Goal: Information Seeking & Learning: Learn about a topic

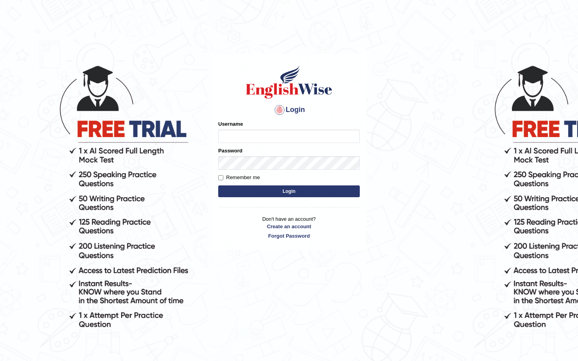
type input "Saliyam"
click at [303, 190] on button "Login" at bounding box center [289, 192] width 142 height 12
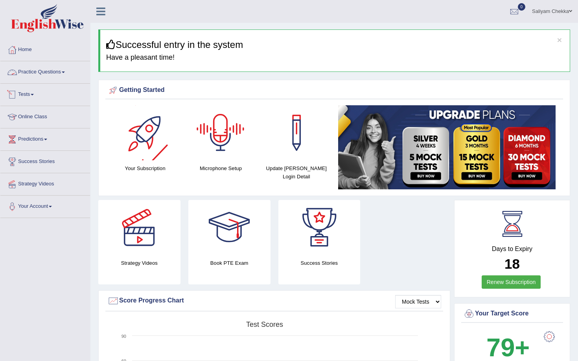
click at [32, 71] on link "Practice Questions" at bounding box center [45, 71] width 90 height 20
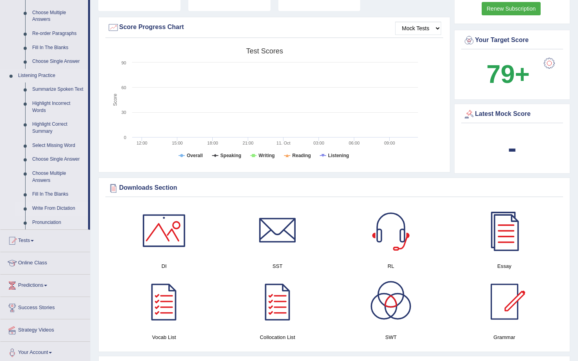
scroll to position [272, 0]
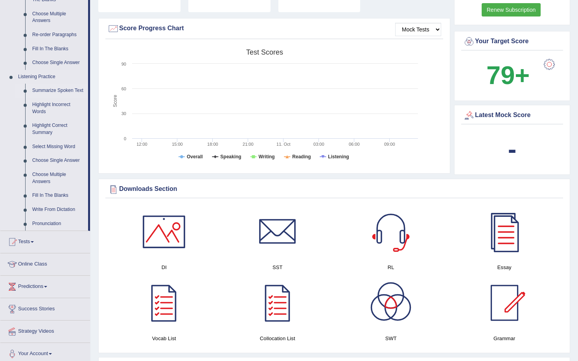
click at [58, 89] on link "Summarize Spoken Text" at bounding box center [58, 91] width 59 height 14
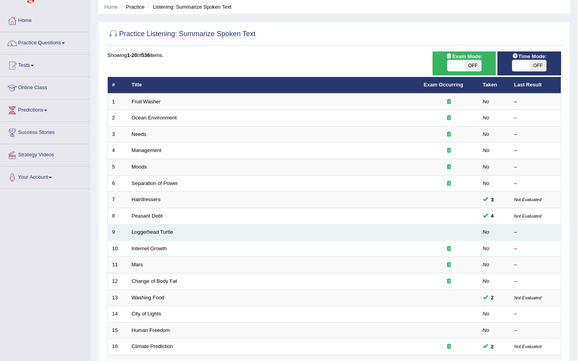
scroll to position [49, 0]
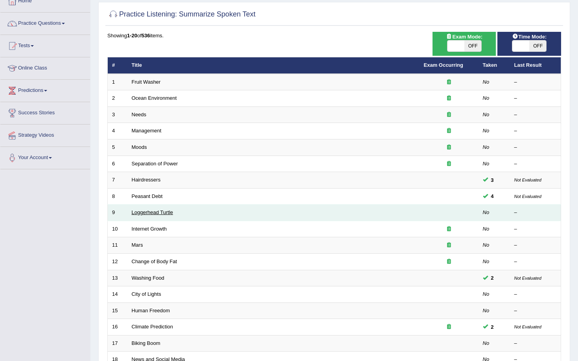
click at [167, 213] on link "Loggerhead Turtle" at bounding box center [153, 213] width 42 height 6
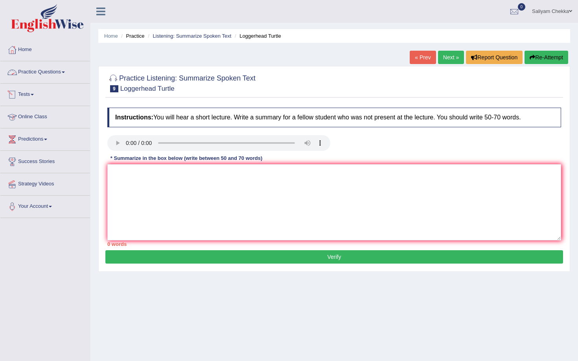
click at [51, 75] on link "Practice Questions" at bounding box center [45, 71] width 90 height 20
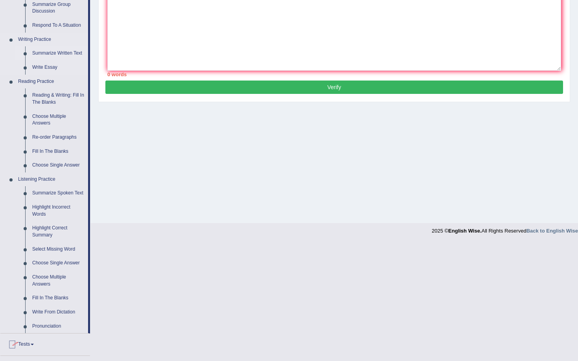
scroll to position [284, 0]
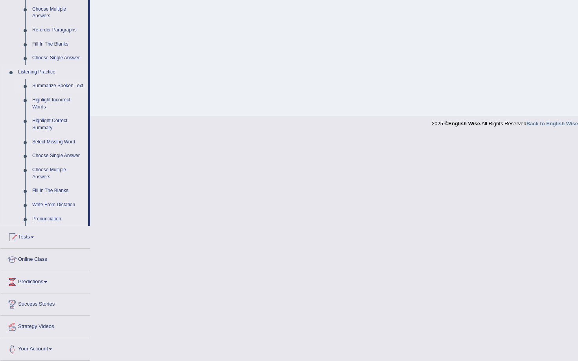
click at [56, 84] on link "Summarize Spoken Text" at bounding box center [58, 86] width 59 height 14
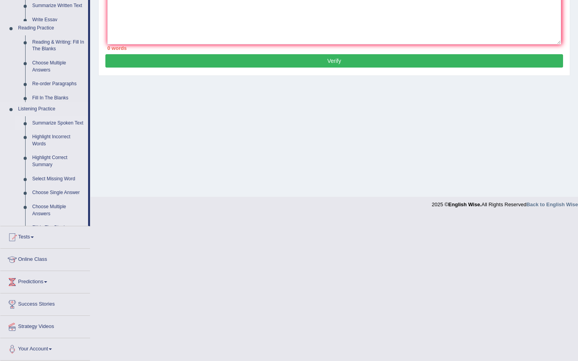
scroll to position [121, 0]
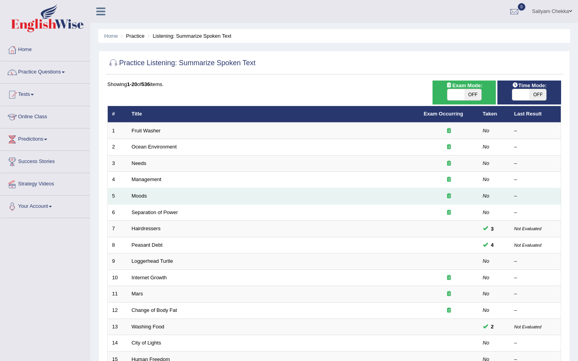
scroll to position [159, 0]
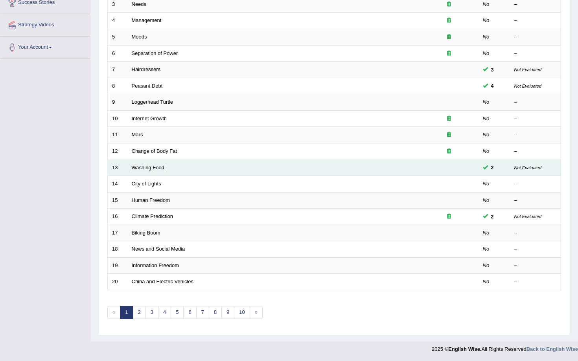
click at [146, 167] on link "Washing Food" at bounding box center [148, 168] width 33 height 6
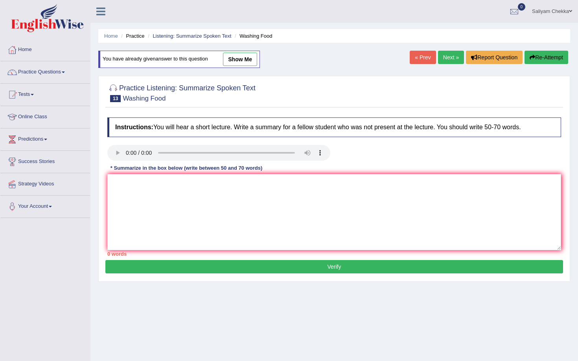
click at [441, 53] on link "Next »" at bounding box center [451, 57] width 26 height 13
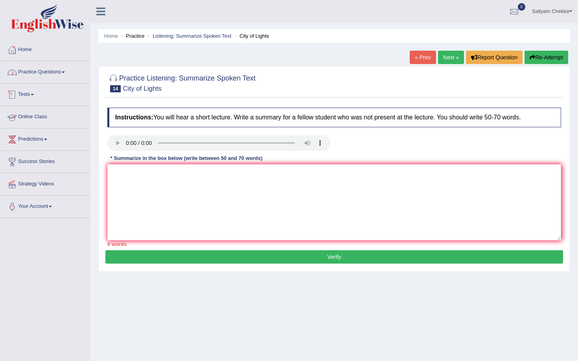
click at [38, 76] on link "Practice Questions" at bounding box center [45, 71] width 90 height 20
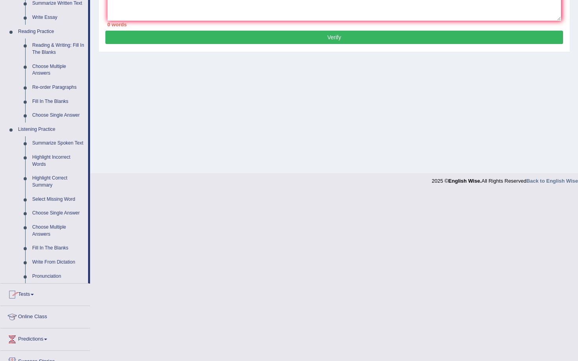
scroll to position [284, 0]
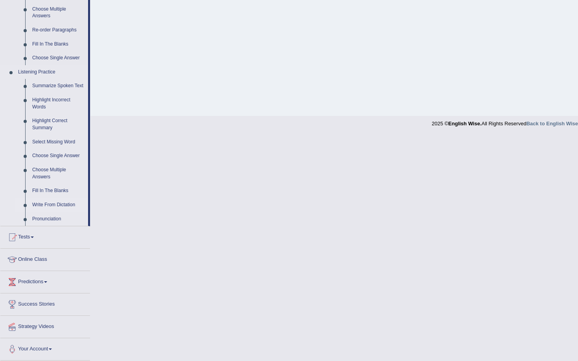
click at [52, 206] on link "Write From Dictation" at bounding box center [58, 205] width 59 height 14
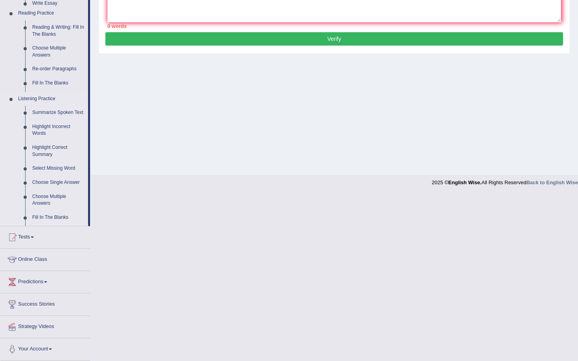
scroll to position [196, 0]
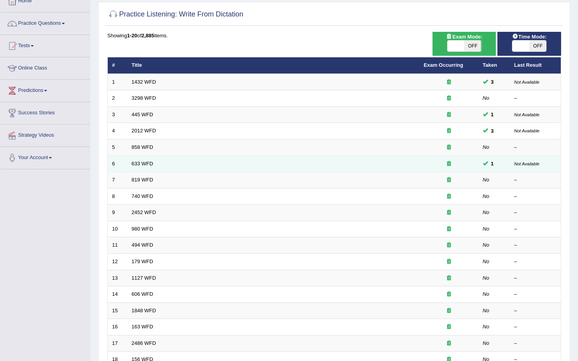
scroll to position [159, 0]
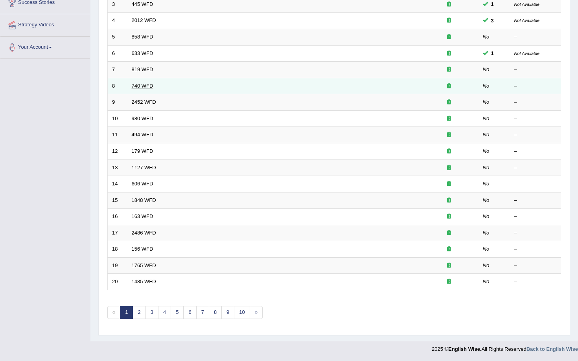
click at [144, 86] on link "740 WFD" at bounding box center [143, 86] width 22 height 6
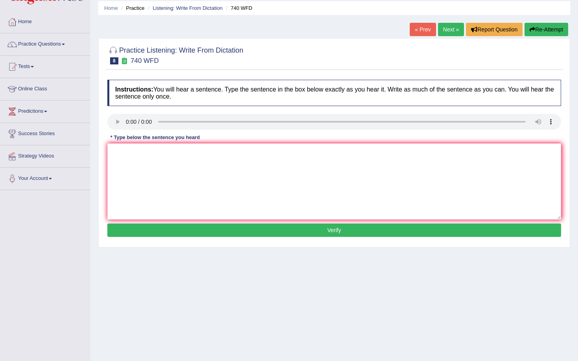
scroll to position [29, 0]
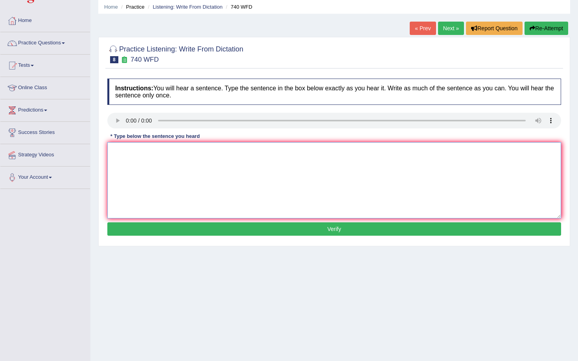
click at [165, 184] on textarea at bounding box center [334, 180] width 454 height 76
click at [166, 153] on textarea "Series of observation in the class room" at bounding box center [334, 180] width 454 height 76
click at [243, 151] on textarea "Series of observation is happening in the class room" at bounding box center [334, 180] width 454 height 76
click at [165, 151] on textarea "Series of observation is happening in the class room." at bounding box center [334, 180] width 454 height 76
type textarea "Series of observations is happening in the class room."
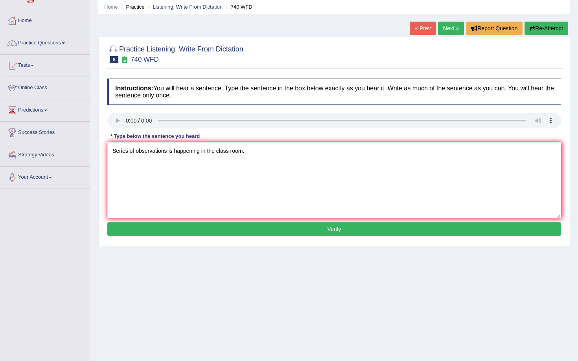
click at [246, 226] on button "Verify" at bounding box center [334, 229] width 454 height 13
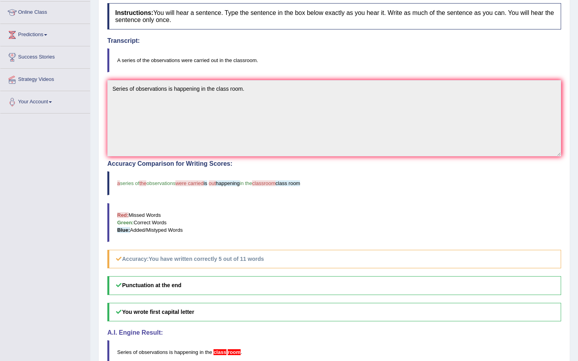
scroll to position [0, 0]
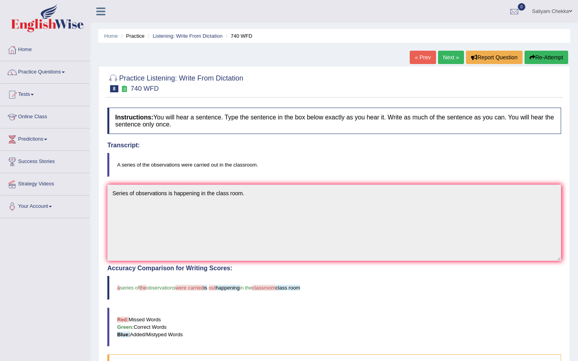
click at [443, 59] on link "Next »" at bounding box center [451, 57] width 26 height 13
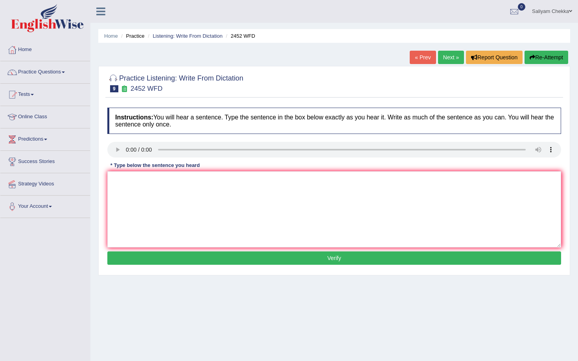
click at [157, 217] on textarea at bounding box center [334, 209] width 454 height 76
type textarea "It is about the values and knowldege."
click at [270, 256] on button "Verify" at bounding box center [334, 258] width 454 height 13
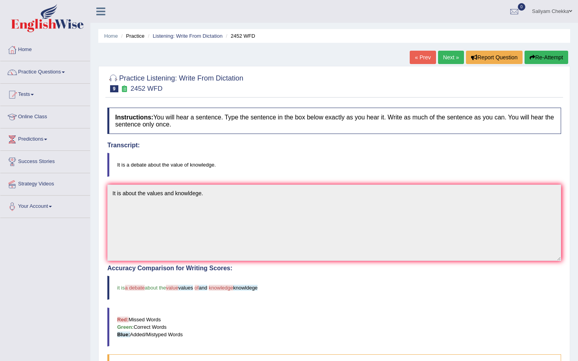
click at [545, 62] on button "Re-Attempt" at bounding box center [546, 57] width 44 height 13
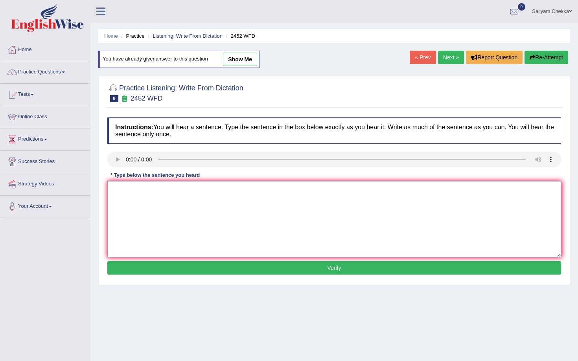
click at [208, 212] on textarea at bounding box center [334, 219] width 454 height 76
type textarea "It is a debate of values and the knowledge."
click at [216, 269] on button "Verify" at bounding box center [334, 267] width 454 height 13
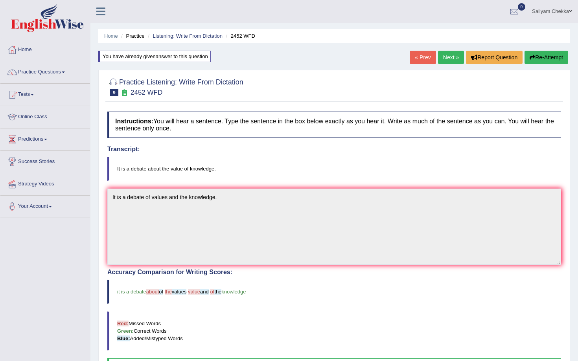
click at [444, 57] on link "Next »" at bounding box center [451, 57] width 26 height 13
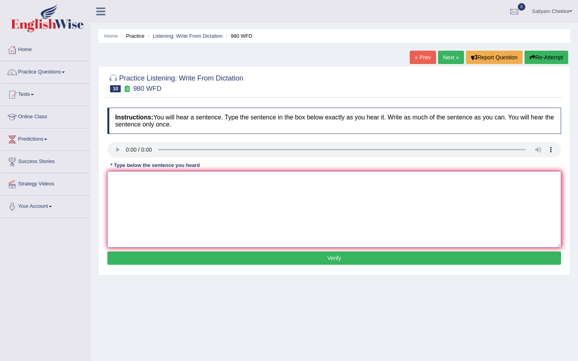
click at [140, 196] on textarea at bounding box center [334, 209] width 454 height 76
type textarea "Your ideas have been discussed at the seminar."
click at [161, 256] on button "Verify" at bounding box center [334, 258] width 454 height 13
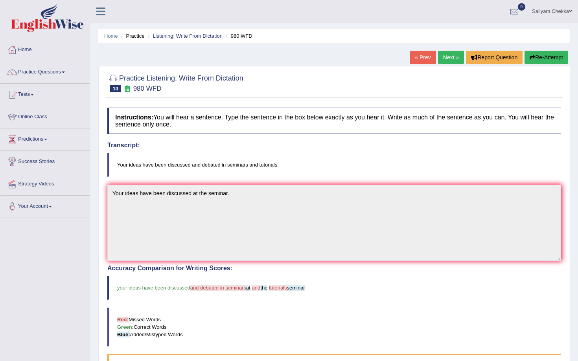
click at [449, 58] on link "Next »" at bounding box center [451, 57] width 26 height 13
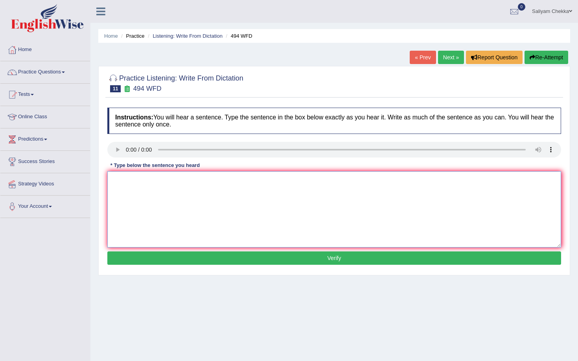
click at [186, 211] on textarea at bounding box center [334, 209] width 454 height 76
type textarea "Vocublary is a pecuilar field in the called jaggerry."
click at [254, 263] on button "Verify" at bounding box center [334, 258] width 454 height 13
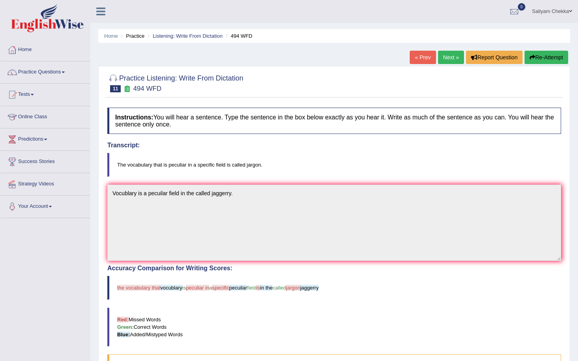
scroll to position [8, 0]
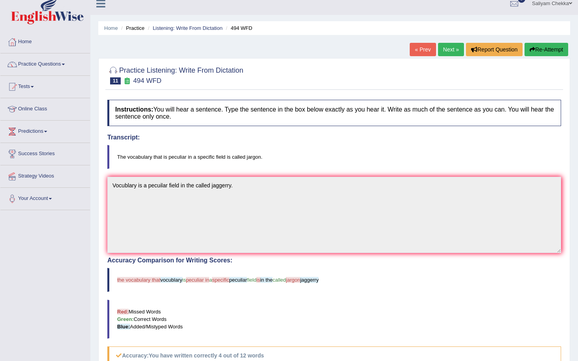
click at [443, 46] on link "Next »" at bounding box center [451, 49] width 26 height 13
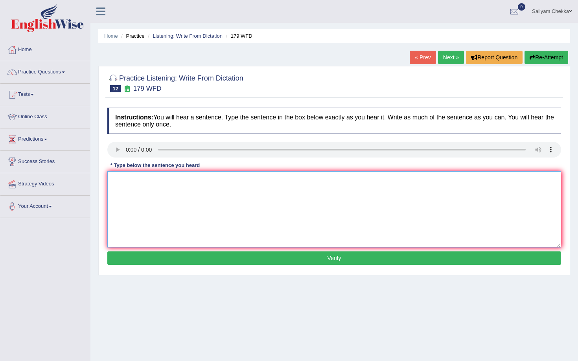
click at [191, 207] on textarea at bounding box center [334, 209] width 454 height 76
click at [134, 182] on textarea "Lecturers are the most oldest and famous at the university." at bounding box center [334, 209] width 454 height 76
click at [215, 180] on textarea "Lectures are the most oldest and famous at the university." at bounding box center [334, 209] width 454 height 76
type textarea "Lectures are the most oldest and famous way of teaching at the university."
click at [270, 259] on button "Verify" at bounding box center [334, 258] width 454 height 13
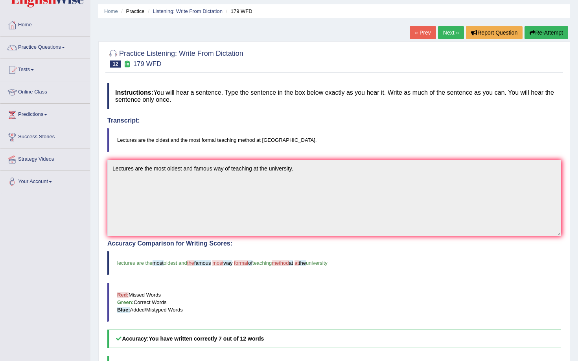
scroll to position [25, 0]
click at [445, 30] on link "Next »" at bounding box center [451, 32] width 26 height 13
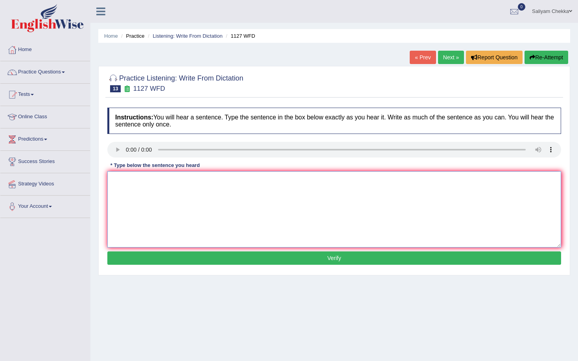
click at [167, 210] on textarea at bounding box center [334, 209] width 454 height 76
click at [162, 182] on textarea "Univeristy degree is a in many professions." at bounding box center [334, 209] width 454 height 76
type textarea "Univeristy degree is the a in many professions."
click at [212, 256] on button "Verify" at bounding box center [334, 258] width 454 height 13
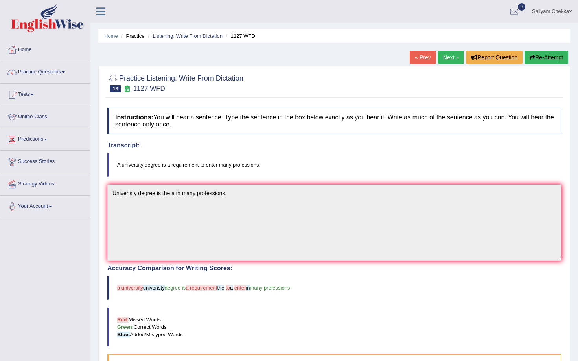
click at [448, 59] on link "Next »" at bounding box center [451, 57] width 26 height 13
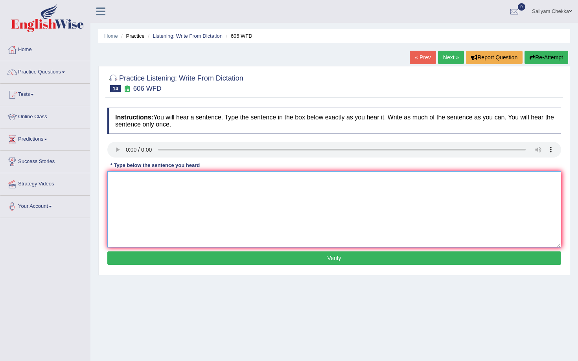
click at [166, 193] on textarea at bounding box center [334, 209] width 454 height 76
type textarea "Students who studies the languges."
click at [272, 257] on button "Verify" at bounding box center [334, 258] width 454 height 13
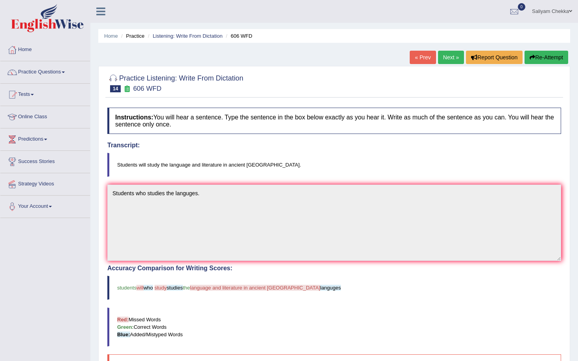
click at [440, 56] on link "Next »" at bounding box center [451, 57] width 26 height 13
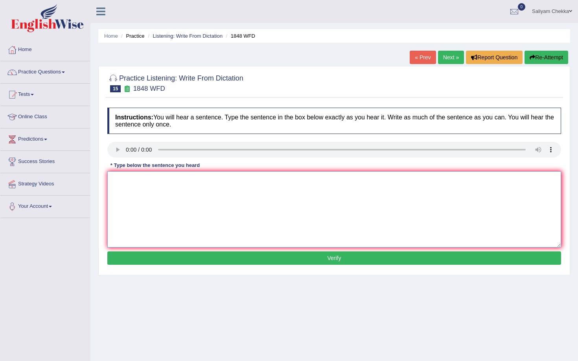
click at [155, 206] on textarea at bounding box center [334, 209] width 454 height 76
type textarea "Students must provide a valid identity to enroll in the this course."
click at [256, 258] on button "Verify" at bounding box center [334, 258] width 454 height 13
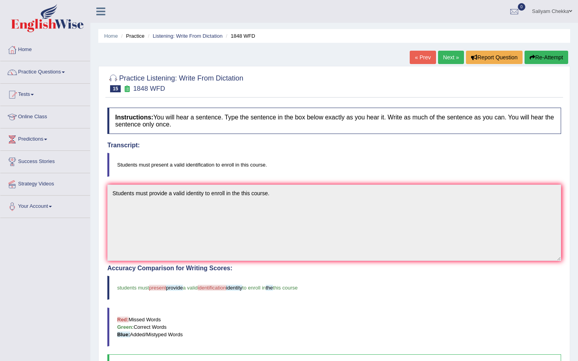
click at [445, 56] on link "Next »" at bounding box center [451, 57] width 26 height 13
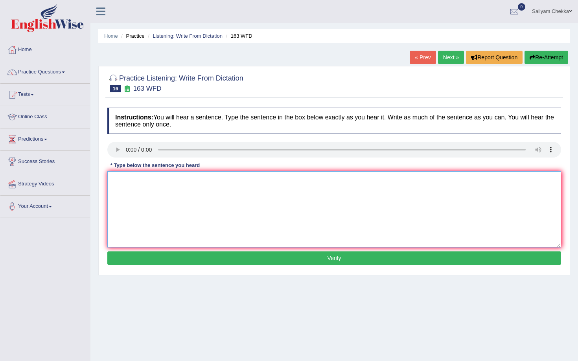
click at [134, 195] on textarea at bounding box center [334, 209] width 454 height 76
type textarea "a"
click at [145, 181] on textarea "A number od sy at in the conference." at bounding box center [334, 209] width 454 height 76
click at [144, 182] on textarea "A number sy at in the conference." at bounding box center [334, 209] width 454 height 76
type textarea "A number symonds at in the conference."
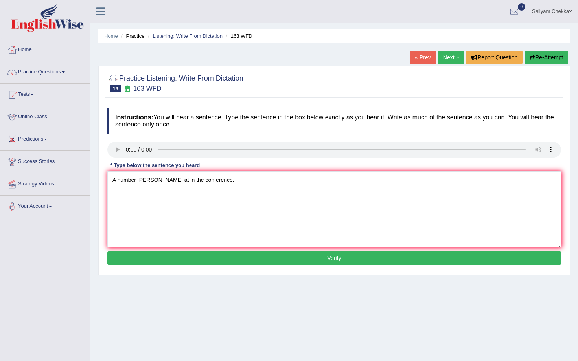
click at [209, 257] on button "Verify" at bounding box center [334, 258] width 454 height 13
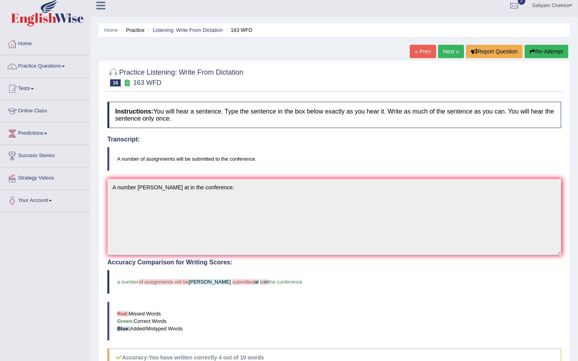
scroll to position [4, 0]
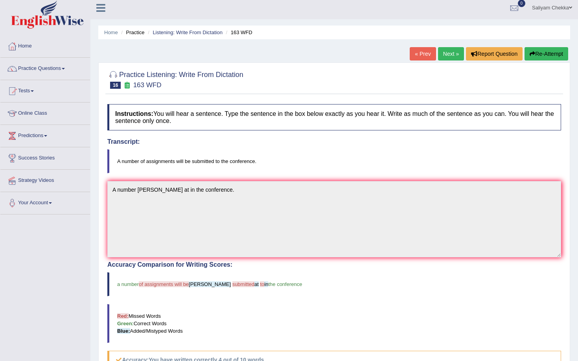
click at [445, 49] on link "Next »" at bounding box center [451, 53] width 26 height 13
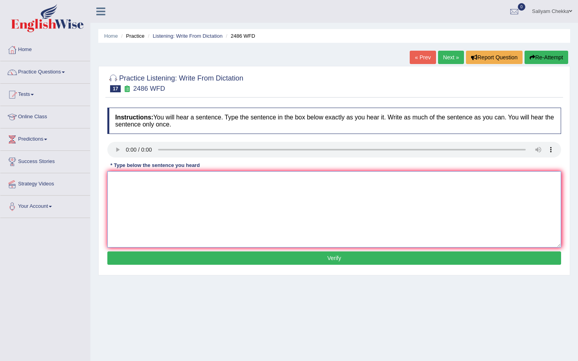
click at [135, 209] on textarea at bounding box center [334, 209] width 454 height 76
click at [130, 189] on textarea at bounding box center [334, 209] width 454 height 76
type textarea "i"
click at [184, 35] on link "Listening: Write From Dictation" at bounding box center [188, 36] width 70 height 6
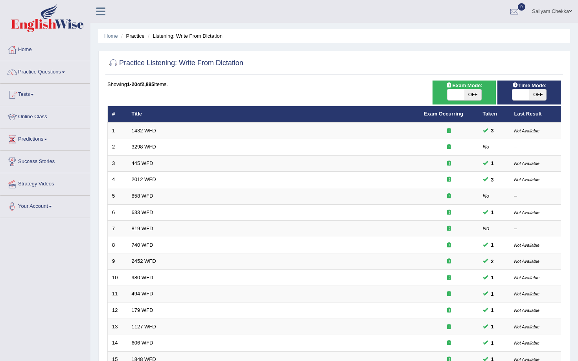
click at [539, 98] on span "OFF" at bounding box center [537, 94] width 17 height 11
checkbox input "true"
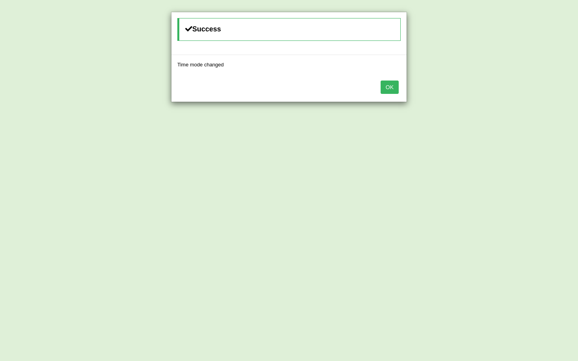
click at [387, 86] on button "OK" at bounding box center [390, 87] width 18 height 13
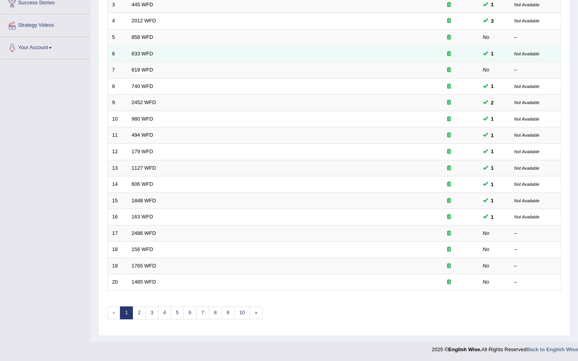
scroll to position [159, 0]
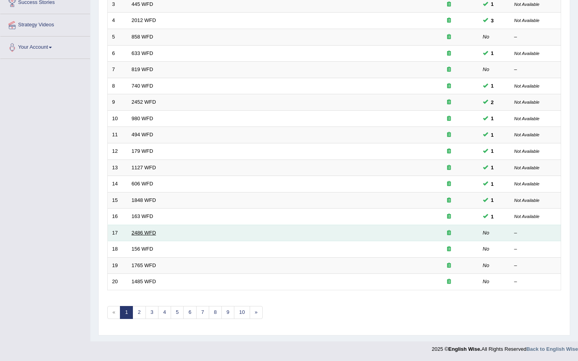
click at [151, 232] on link "2486 WFD" at bounding box center [144, 233] width 24 height 6
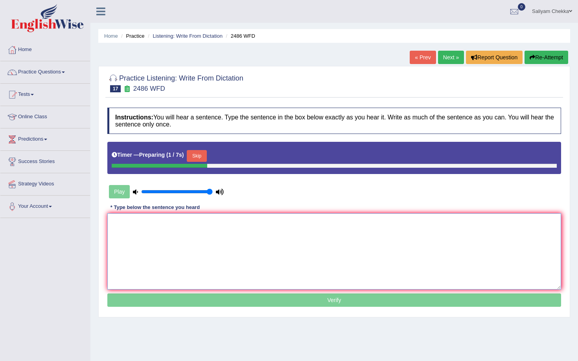
click at [189, 243] on textarea at bounding box center [334, 251] width 454 height 76
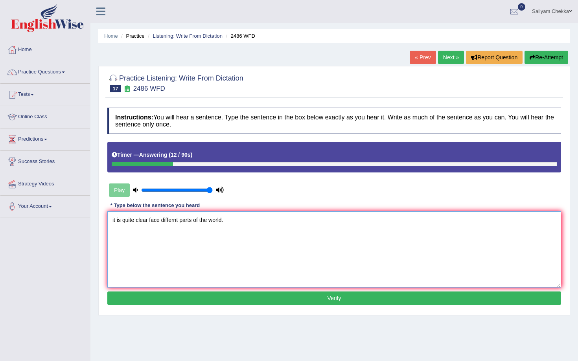
click at [149, 222] on textarea "it is quite clear face differnt parts of the world." at bounding box center [334, 250] width 454 height 76
click at [170, 221] on textarea "it is quite clear that face differnt parts of the world." at bounding box center [334, 250] width 454 height 76
click at [188, 220] on textarea "it is quite clear that facial differnt parts of the world." at bounding box center [334, 250] width 454 height 76
click at [176, 221] on textarea "it is quite clear that facial different parts of the world." at bounding box center [334, 250] width 454 height 76
type textarea "it is quite clear that facial of different parts of the world."
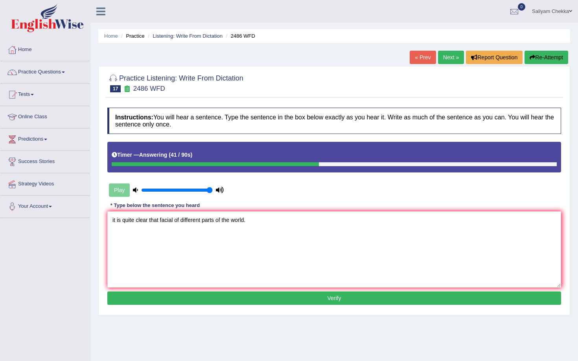
click at [259, 298] on button "Verify" at bounding box center [334, 298] width 454 height 13
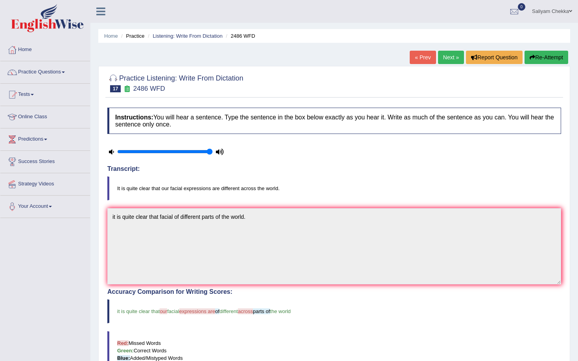
click at [450, 61] on link "Next »" at bounding box center [451, 57] width 26 height 13
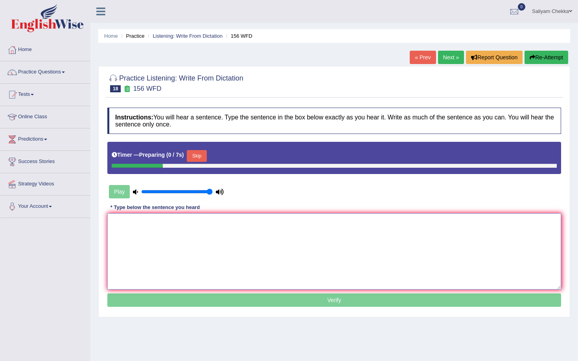
click at [175, 237] on textarea at bounding box center [334, 251] width 454 height 76
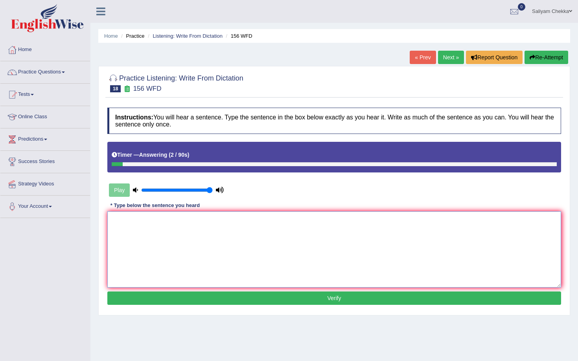
type textarea "o"
click at [116, 223] on textarea "all of the assigments will be due by tomorrow." at bounding box center [334, 250] width 454 height 76
click at [182, 221] on textarea "All of the assigments will be due by tomorrow." at bounding box center [334, 250] width 454 height 76
type textarea "All of the assigments will be in due by tomorrow."
click at [202, 297] on button "Verify" at bounding box center [334, 298] width 454 height 13
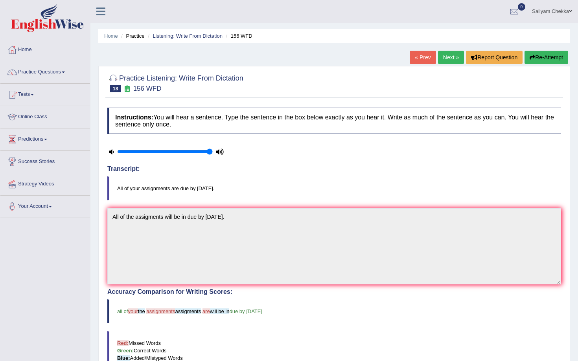
click at [445, 57] on link "Next »" at bounding box center [451, 57] width 26 height 13
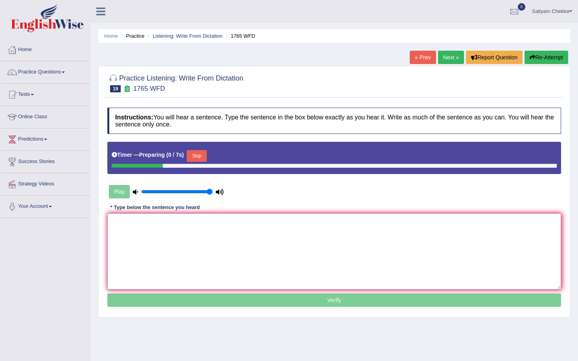
click at [189, 232] on textarea at bounding box center [334, 251] width 454 height 76
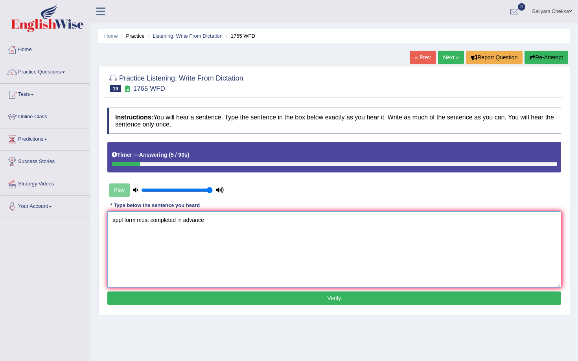
click at [123, 221] on textarea "appl form must completed in advance" at bounding box center [334, 250] width 454 height 76
click at [230, 220] on textarea "applications form must completed in advance" at bounding box center [334, 250] width 454 height 76
click at [171, 221] on textarea "applications form must completed in advance." at bounding box center [334, 250] width 454 height 76
click at [115, 222] on textarea "applications form must be completed in advance." at bounding box center [334, 250] width 454 height 76
type textarea "Applications form must be completed in advance."
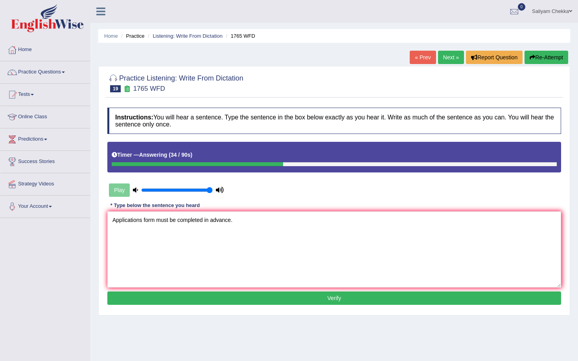
click at [268, 298] on button "Verify" at bounding box center [334, 298] width 454 height 13
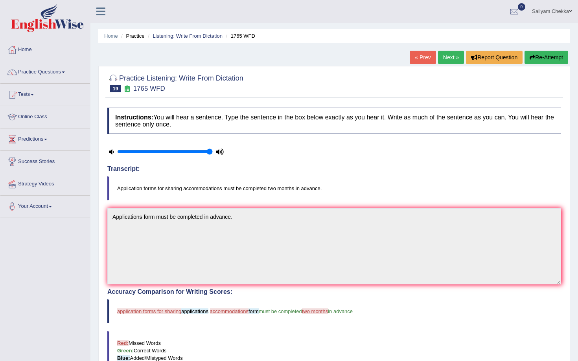
click at [438, 58] on link "Next »" at bounding box center [451, 57] width 26 height 13
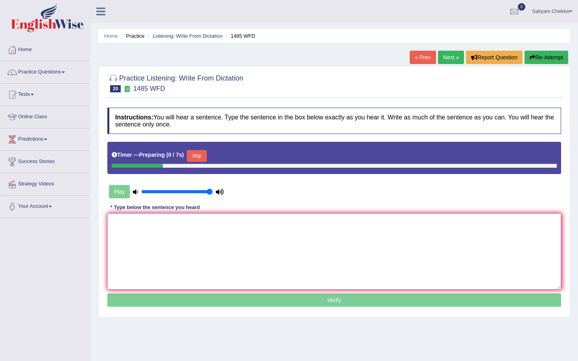
click at [140, 243] on textarea at bounding box center [334, 251] width 454 height 76
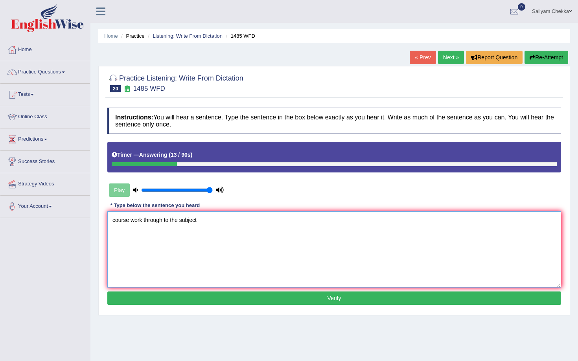
click at [142, 221] on textarea "course work through to the subject" at bounding box center [334, 250] width 454 height 76
click at [196, 222] on textarea "course work will give students through to the subject" at bounding box center [334, 250] width 454 height 76
click at [245, 223] on textarea "course work will give students through to the subject" at bounding box center [334, 250] width 454 height 76
click at [116, 219] on textarea "course work will give students through to the subject." at bounding box center [334, 250] width 454 height 76
click at [189, 221] on textarea "Course work will give students through to the subject." at bounding box center [334, 250] width 454 height 76
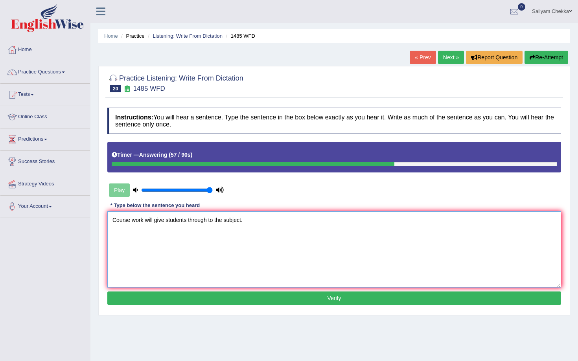
click at [200, 220] on textarea "Course work will give students through to the subject." at bounding box center [334, 250] width 454 height 76
type textarea "Course work will give students thorough to the subject."
click at [173, 298] on button "Verify" at bounding box center [334, 298] width 454 height 13
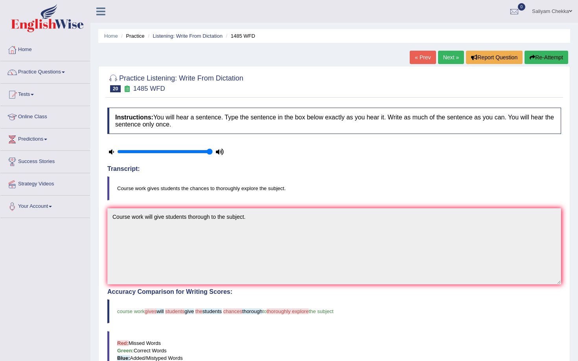
click at [448, 55] on link "Next »" at bounding box center [451, 57] width 26 height 13
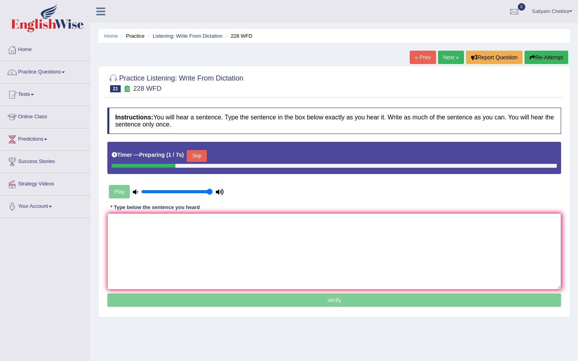
click at [138, 239] on textarea at bounding box center [334, 251] width 454 height 76
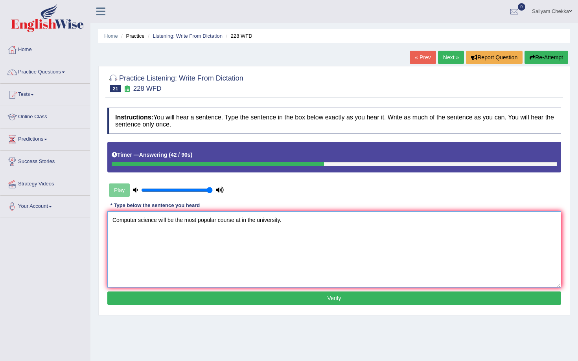
click at [260, 221] on textarea "Computer science will be the most popular course at in the university." at bounding box center [334, 250] width 454 height 76
type textarea "Computer science will be the most popular course at in the degree university."
click at [250, 300] on button "Verify" at bounding box center [334, 298] width 454 height 13
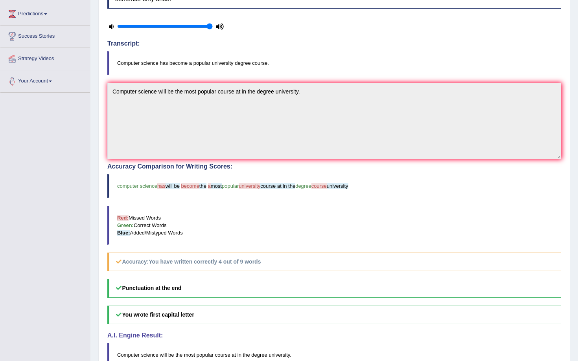
scroll to position [16, 0]
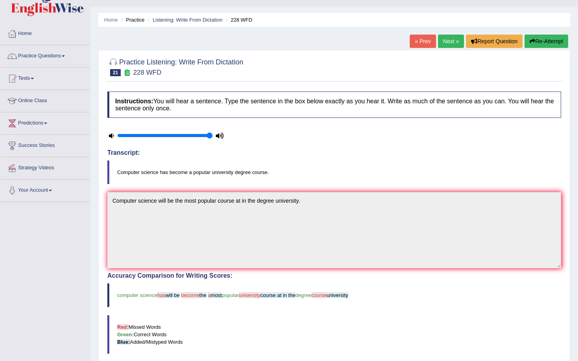
click at [445, 44] on link "Next »" at bounding box center [451, 41] width 26 height 13
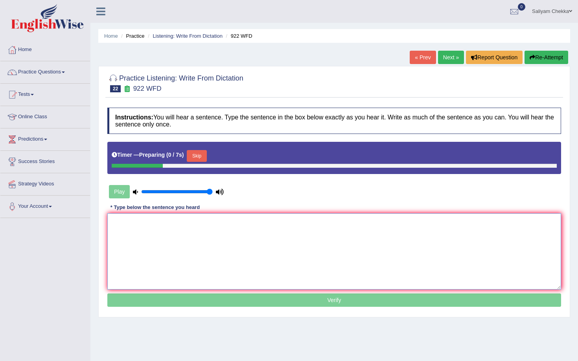
click at [168, 240] on textarea at bounding box center [334, 251] width 454 height 76
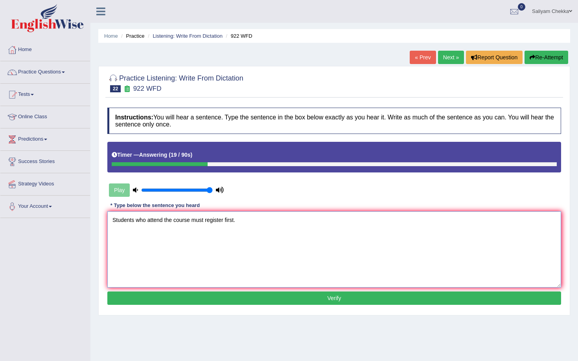
click at [163, 221] on textarea "Students who attend the course must register first." at bounding box center [334, 250] width 454 height 76
click at [231, 220] on textarea "Students who attend attending the course must register first." at bounding box center [334, 250] width 454 height 76
type textarea "Students who attend attending the course must be register first."
click at [251, 302] on button "Verify" at bounding box center [334, 298] width 454 height 13
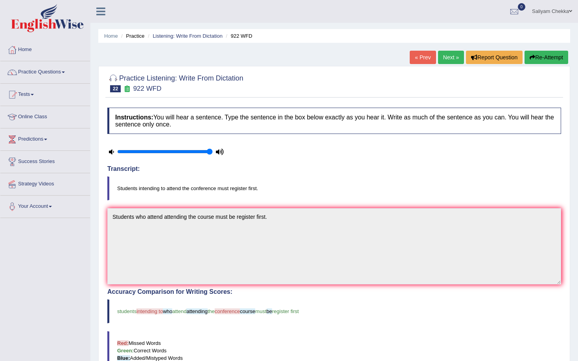
click at [441, 57] on link "Next »" at bounding box center [451, 57] width 26 height 13
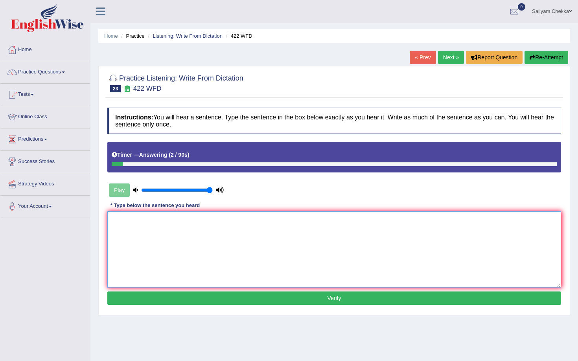
click at [171, 231] on textarea at bounding box center [334, 250] width 454 height 76
click at [170, 221] on textarea "The most imp details in argument is missing" at bounding box center [334, 250] width 454 height 76
click at [146, 221] on textarea "The most imp details in the argument is missing" at bounding box center [334, 250] width 454 height 76
click at [198, 222] on textarea "The most important details in the argument is missing" at bounding box center [334, 250] width 454 height 76
click at [250, 222] on textarea "The most important details in the argument is missing" at bounding box center [334, 250] width 454 height 76
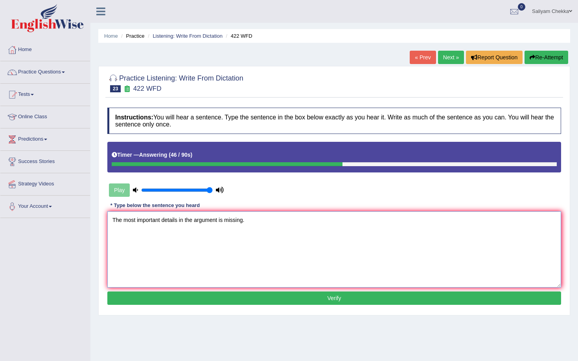
type textarea "The most important details in the argument is missing."
click at [243, 301] on button "Verify" at bounding box center [334, 298] width 454 height 13
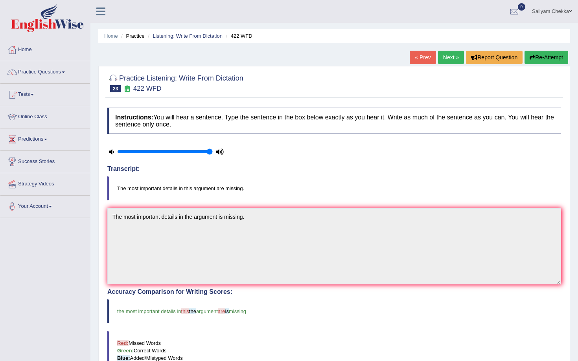
click at [446, 57] on link "Next »" at bounding box center [451, 57] width 26 height 13
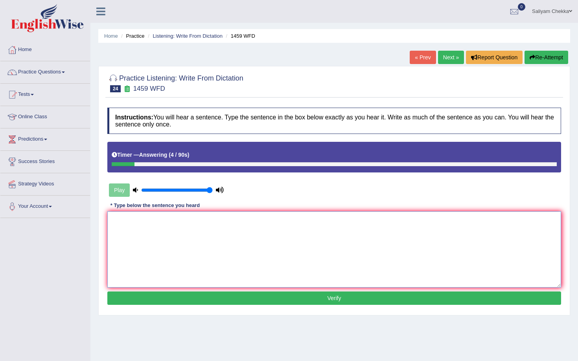
click at [153, 234] on textarea at bounding box center [334, 250] width 454 height 76
click at [127, 223] on textarea "All ex in laboratory in the manual" at bounding box center [334, 250] width 454 height 76
click at [135, 221] on textarea "All experriements in laboratory in the manual" at bounding box center [334, 250] width 454 height 76
click at [156, 221] on textarea "All experiements in laboratory in the manual" at bounding box center [334, 250] width 454 height 76
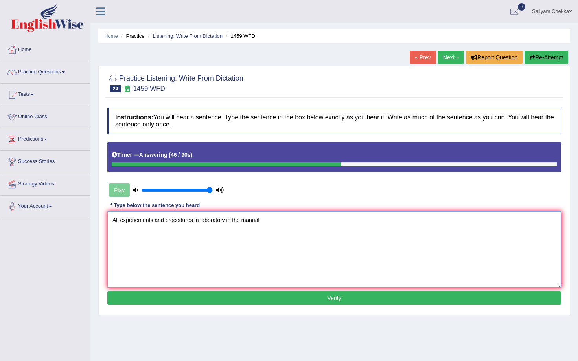
click at [201, 221] on textarea "All experiements and procedures in laboratory in the manual" at bounding box center [334, 250] width 454 height 76
click at [272, 222] on textarea "All experiements and procedures in the laboratory in the manual" at bounding box center [334, 250] width 454 height 76
type textarea "All experiements and procedures in the laboratory in the manual."
click at [309, 301] on button "Verify" at bounding box center [334, 298] width 454 height 13
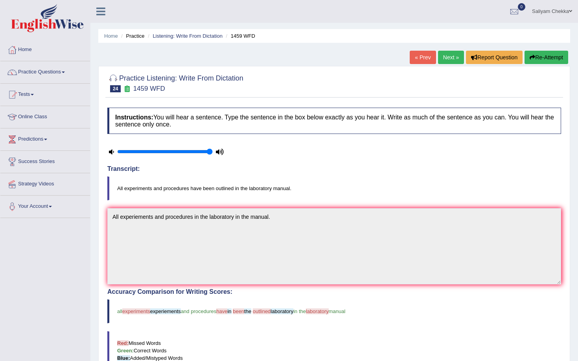
click at [447, 53] on link "Next »" at bounding box center [451, 57] width 26 height 13
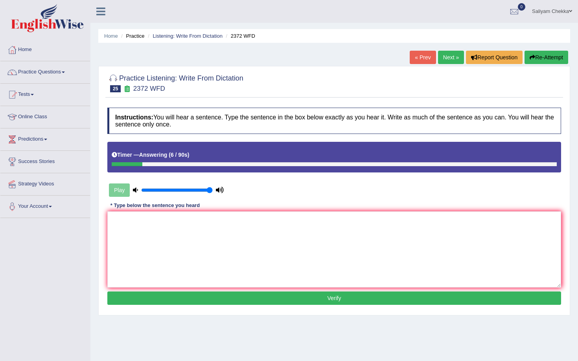
click at [446, 57] on link "Next »" at bounding box center [451, 57] width 26 height 13
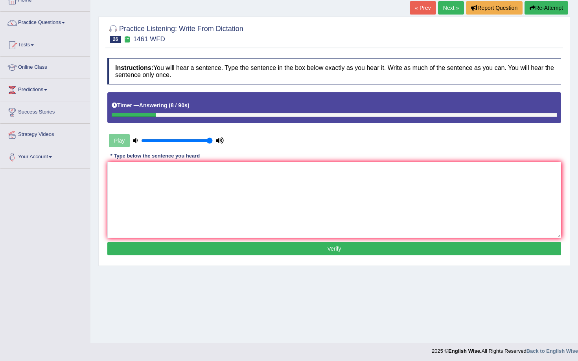
scroll to position [52, 0]
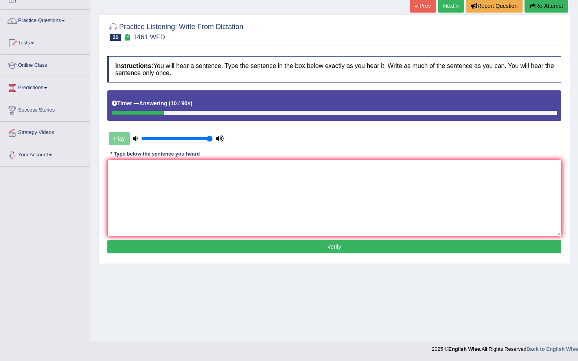
click at [233, 186] on textarea at bounding box center [334, 198] width 454 height 76
type textarea "My sister runs the business of small toys."
click at [231, 245] on button "Verify" at bounding box center [334, 246] width 454 height 13
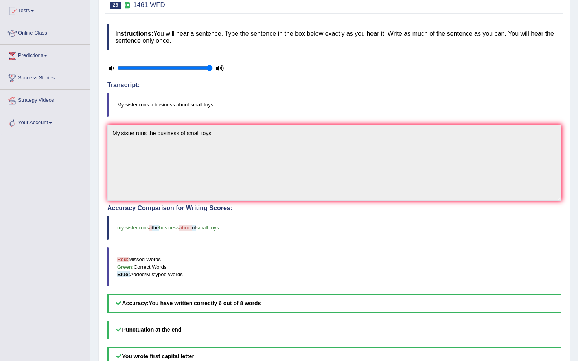
scroll to position [0, 0]
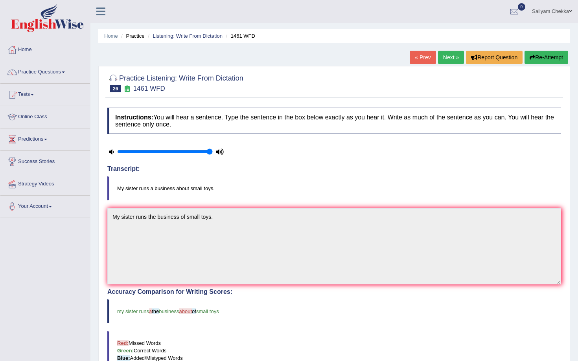
click at [439, 61] on link "Next »" at bounding box center [451, 57] width 26 height 13
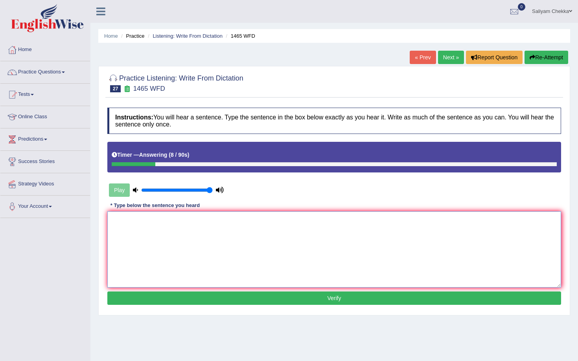
click at [179, 234] on textarea at bounding box center [334, 250] width 454 height 76
click at [191, 221] on textarea "You can find the complete form at the website." at bounding box center [334, 250] width 454 height 76
type textarea "You can find the complete form in at the website."
click at [240, 303] on button "Verify" at bounding box center [334, 298] width 454 height 13
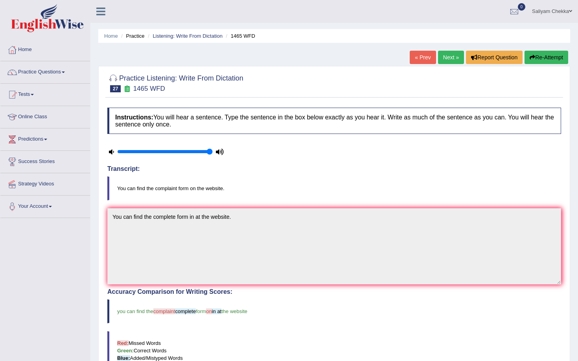
click at [451, 53] on link "Next »" at bounding box center [451, 57] width 26 height 13
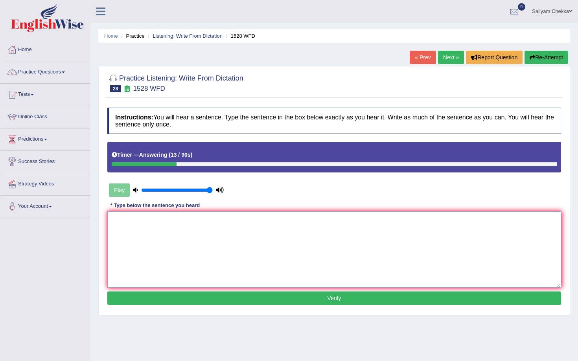
click at [278, 234] on textarea at bounding box center [334, 250] width 454 height 76
click at [182, 222] on textarea "We are looking for methods for both practical and engaging." at bounding box center [334, 250] width 454 height 76
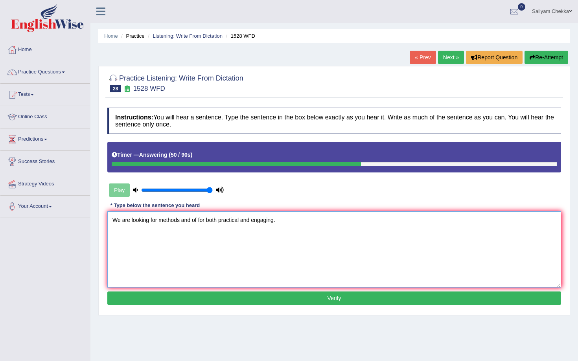
click at [206, 222] on textarea "We are looking for methods and of for both practical and engaging." at bounding box center [334, 250] width 454 height 76
type textarea "We are looking for methods and of both practical and engaging."
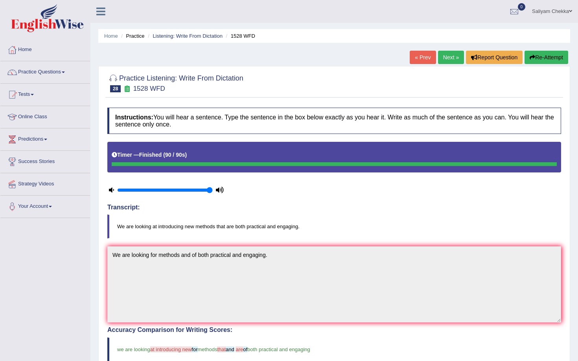
click at [447, 56] on link "Next »" at bounding box center [451, 57] width 26 height 13
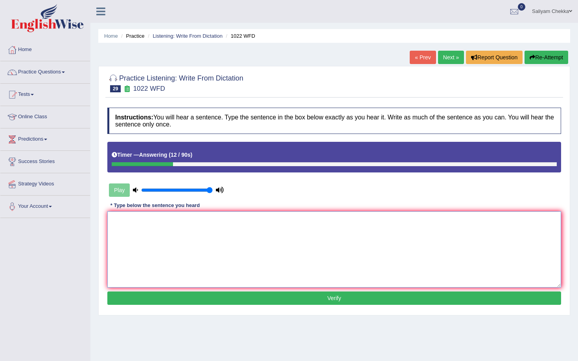
click at [287, 234] on textarea at bounding box center [334, 250] width 454 height 76
click at [201, 221] on textarea "Mathematics experiments analysing data." at bounding box center [334, 250] width 454 height 76
click at [177, 222] on textarea "Mathematics experiments analysing the data." at bounding box center [334, 250] width 454 height 76
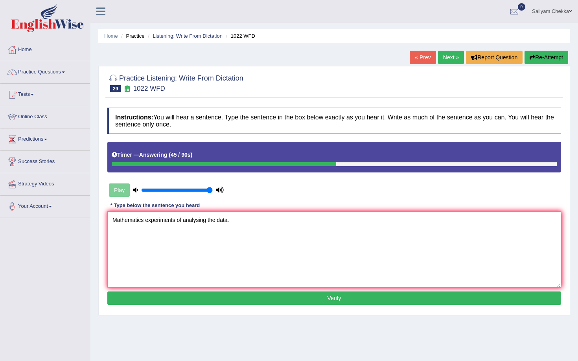
type textarea "Mathematics experiments of analysing the data."
click at [250, 296] on button "Verify" at bounding box center [334, 298] width 454 height 13
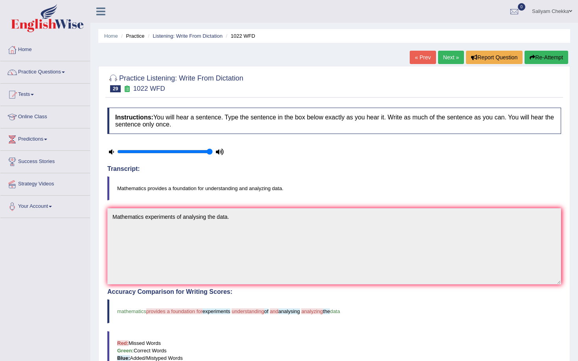
click at [445, 59] on link "Next »" at bounding box center [451, 57] width 26 height 13
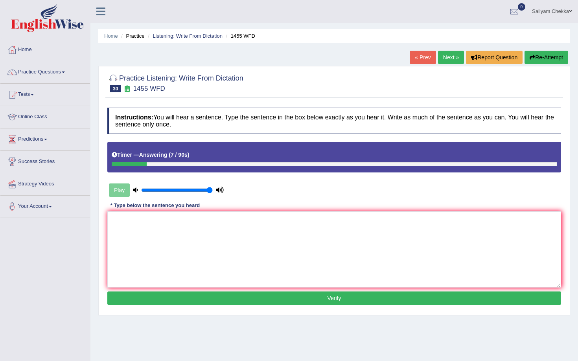
click at [380, 138] on div "Instructions: You will hear a sentence. Type the sentence in the box below exac…" at bounding box center [334, 208] width 458 height 208
click at [293, 239] on textarea at bounding box center [334, 250] width 454 height 76
type textarea "You must work hard at the construction site."
click at [241, 296] on button "Verify" at bounding box center [334, 298] width 454 height 13
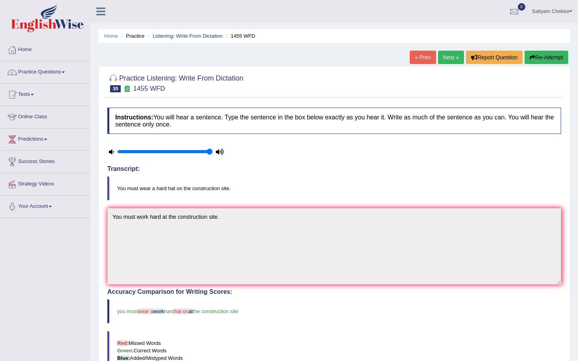
click at [444, 57] on link "Next »" at bounding box center [451, 57] width 26 height 13
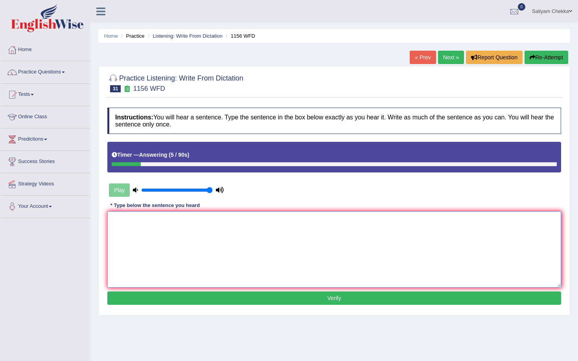
click at [218, 258] on textarea at bounding box center [334, 250] width 454 height 76
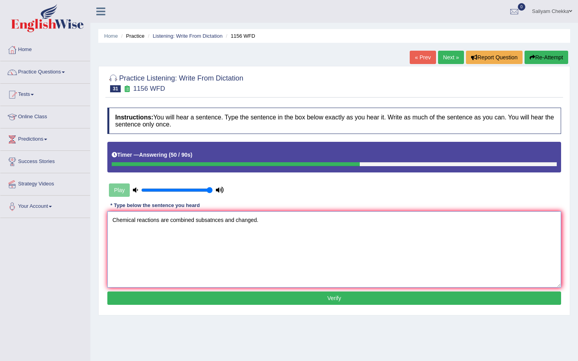
type textarea "Chemical reactions are combined subsatnces and changed."
click at [252, 301] on button "Verify" at bounding box center [334, 298] width 454 height 13
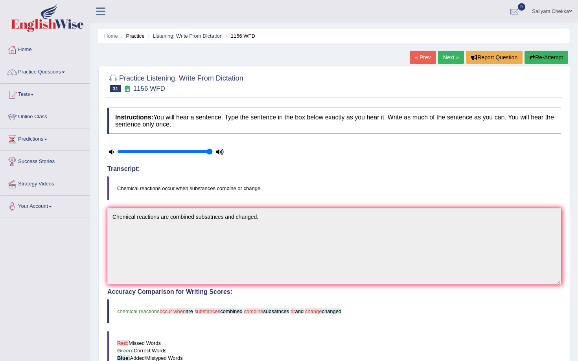
click at [445, 57] on link "Next »" at bounding box center [451, 57] width 26 height 13
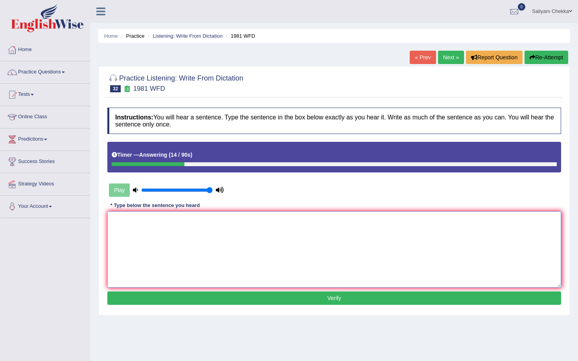
click at [252, 234] on textarea at bounding box center [334, 250] width 454 height 76
click at [177, 221] on textarea "All of our arguments must theories." at bounding box center [334, 250] width 454 height 76
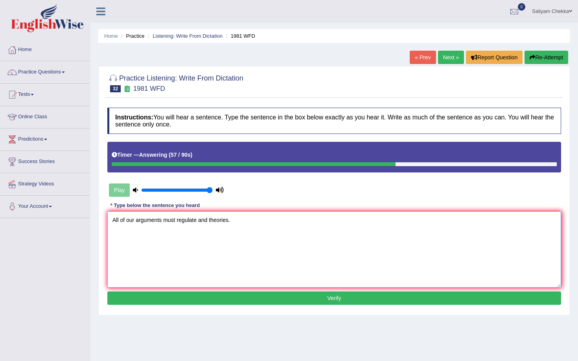
type textarea "All of our arguments must regulate and theories."
click at [196, 296] on button "Verify" at bounding box center [334, 298] width 454 height 13
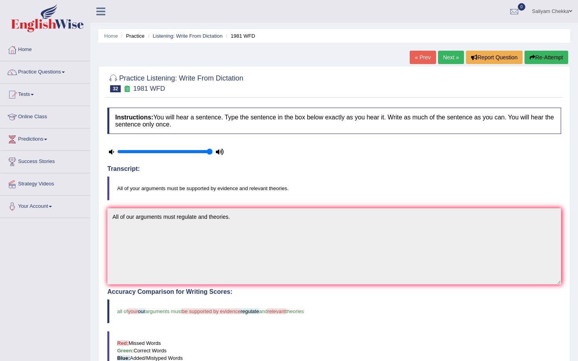
click at [447, 59] on link "Next »" at bounding box center [451, 57] width 26 height 13
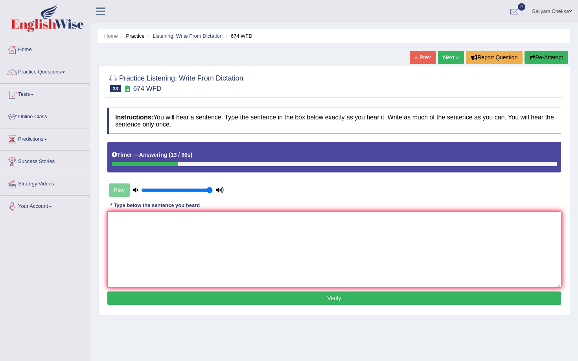
click at [201, 238] on textarea at bounding box center [334, 250] width 454 height 76
click at [201, 238] on textarea "Our employemnt rate has lowest rate at in the U.S" at bounding box center [334, 250] width 454 height 76
click at [149, 220] on textarea "Our employemnt rate has lowest rate at in the U.S." at bounding box center [334, 250] width 454 height 76
click at [143, 221] on textarea "Our employement rate has lowest rate at in the U.S." at bounding box center [334, 250] width 454 height 76
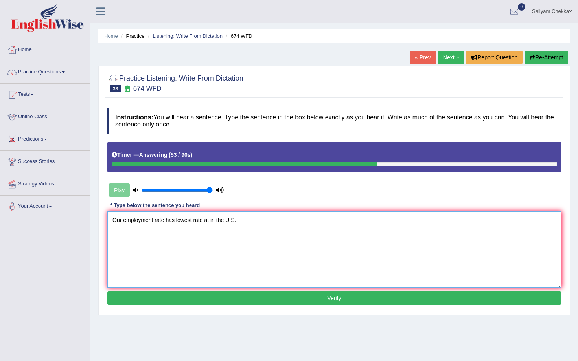
type textarea "Our employment rate has lowest rate at in the U.S."
click at [228, 295] on button "Verify" at bounding box center [334, 298] width 454 height 13
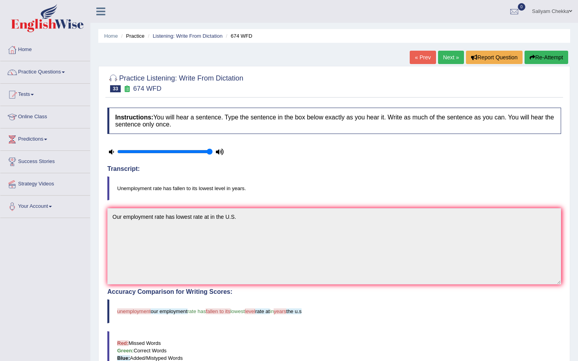
click at [447, 56] on link "Next »" at bounding box center [451, 57] width 26 height 13
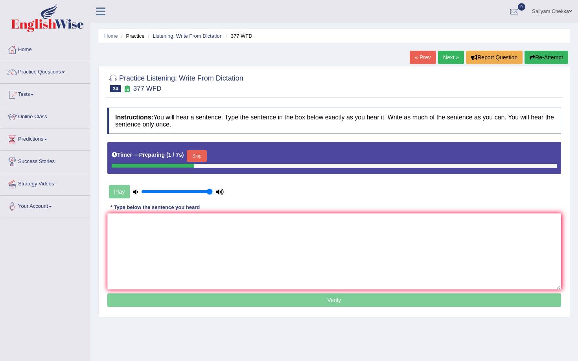
click at [202, 150] on button "Skip" at bounding box center [197, 156] width 20 height 12
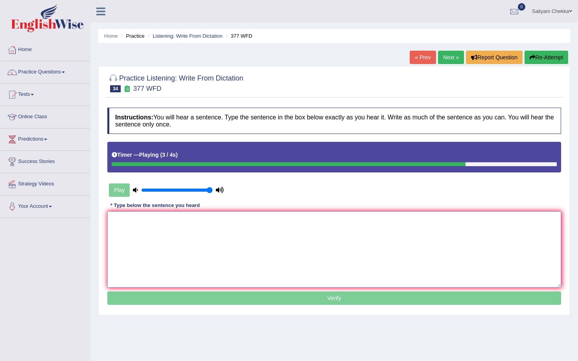
click at [206, 226] on textarea at bounding box center [334, 250] width 454 height 76
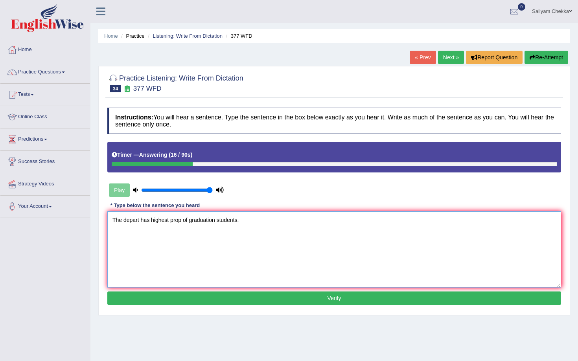
click at [140, 221] on textarea "The depart has highest prop of graduation students." at bounding box center [334, 250] width 454 height 76
click at [165, 221] on textarea "The department has highest prop of graduation students." at bounding box center [334, 250] width 454 height 76
click at [204, 222] on textarea "The department has the highest prop of graduation students." at bounding box center [334, 250] width 454 height 76
type textarea "The department has the highest proportion of graduation students."
click at [201, 296] on button "Verify" at bounding box center [334, 298] width 454 height 13
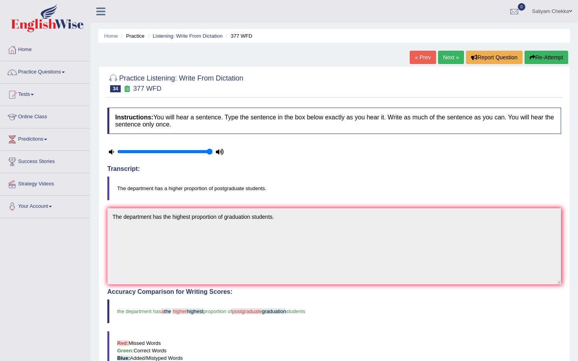
click at [445, 58] on link "Next »" at bounding box center [451, 57] width 26 height 13
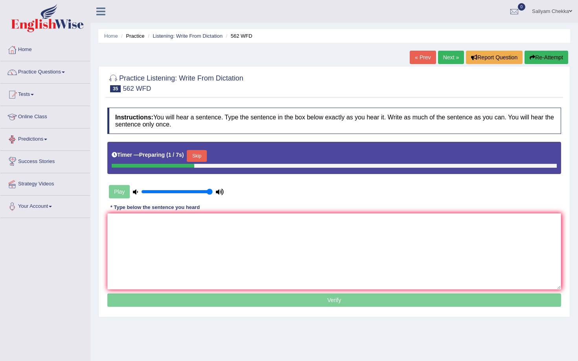
click at [195, 158] on button "Skip" at bounding box center [197, 156] width 20 height 12
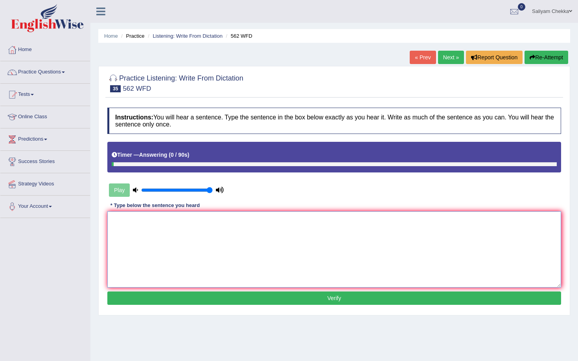
click at [230, 248] on textarea at bounding box center [334, 250] width 454 height 76
click at [204, 221] on textarea "The gap between the rich and poor is not decrease." at bounding box center [334, 250] width 454 height 76
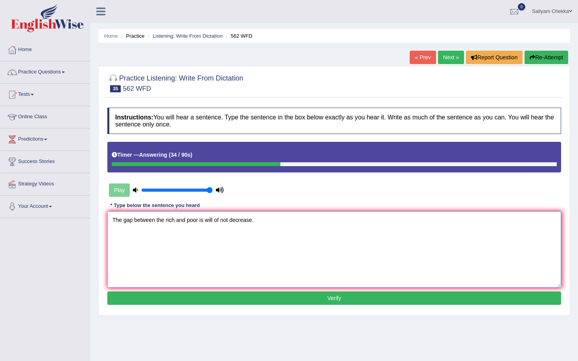
type textarea "The gap between the rich and poor is will of not decrease."
click at [233, 301] on button "Verify" at bounding box center [334, 298] width 454 height 13
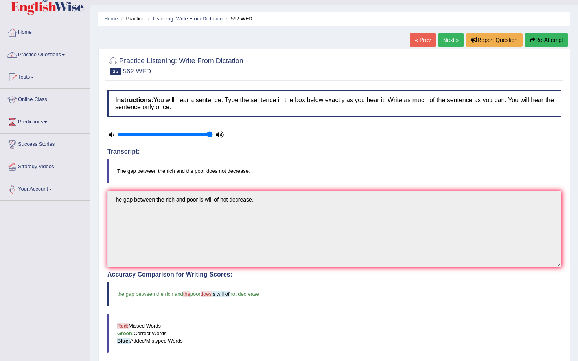
scroll to position [15, 0]
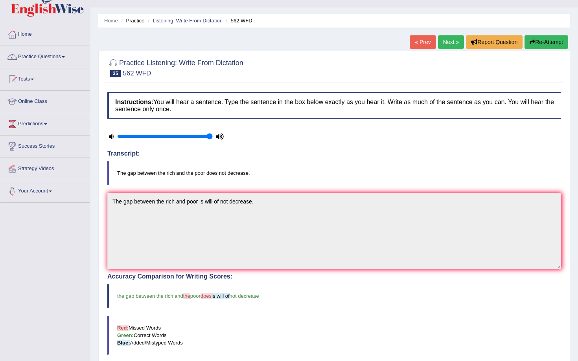
click at [447, 40] on link "Next »" at bounding box center [451, 41] width 26 height 13
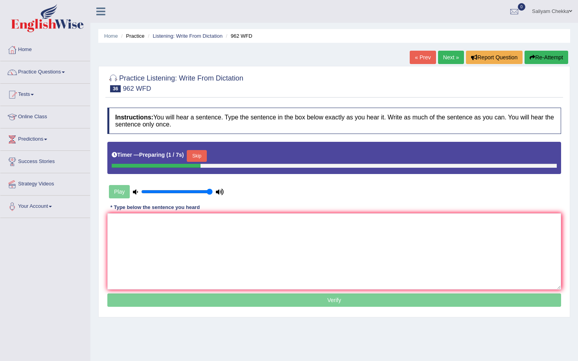
click at [204, 158] on button "Skip" at bounding box center [197, 156] width 20 height 12
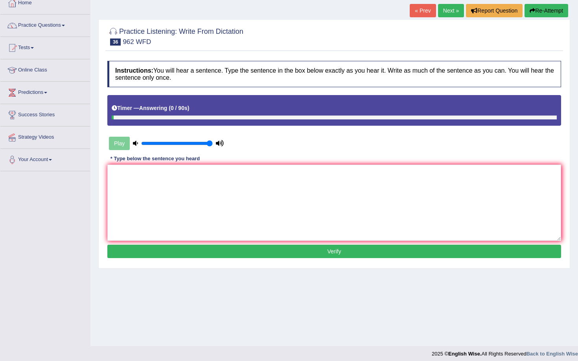
scroll to position [52, 0]
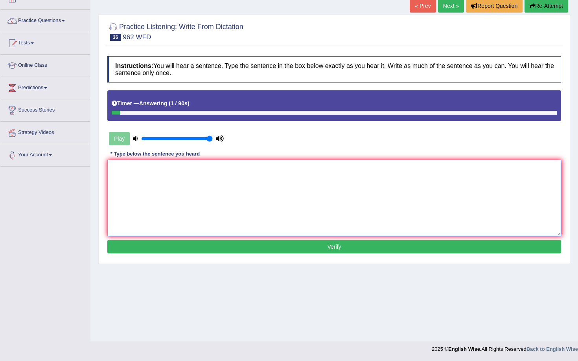
click at [186, 176] on textarea at bounding box center [334, 198] width 454 height 76
type textarea "i"
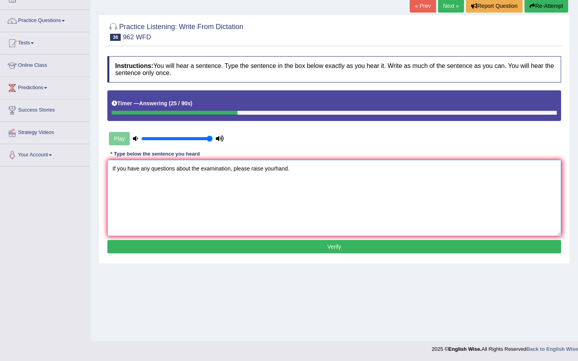
click at [277, 170] on textarea "If you have any questions about the examination, please raise yourhand." at bounding box center [334, 198] width 454 height 76
type textarea "If you have any questions about the examination, please raise your hand."
click at [318, 243] on button "Verify" at bounding box center [334, 246] width 454 height 13
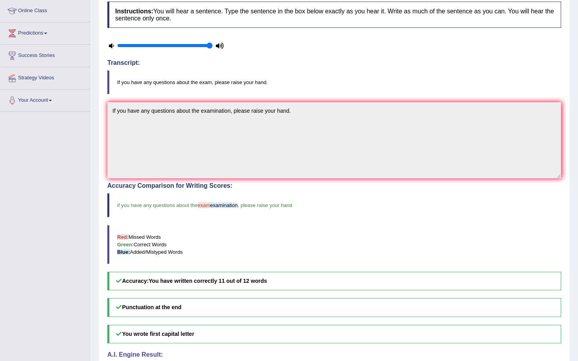
scroll to position [0, 0]
